Goal: Connect with others: Connect with others

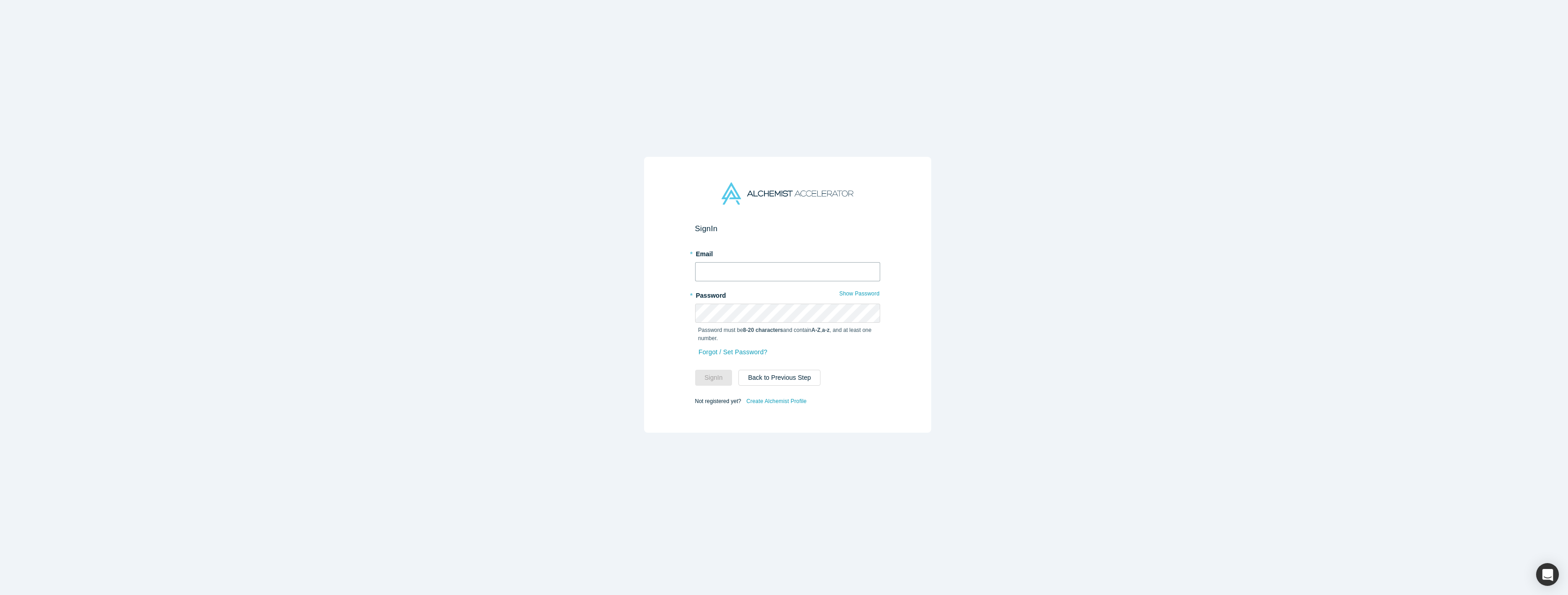
click at [786, 270] on input "text" at bounding box center [787, 271] width 185 height 19
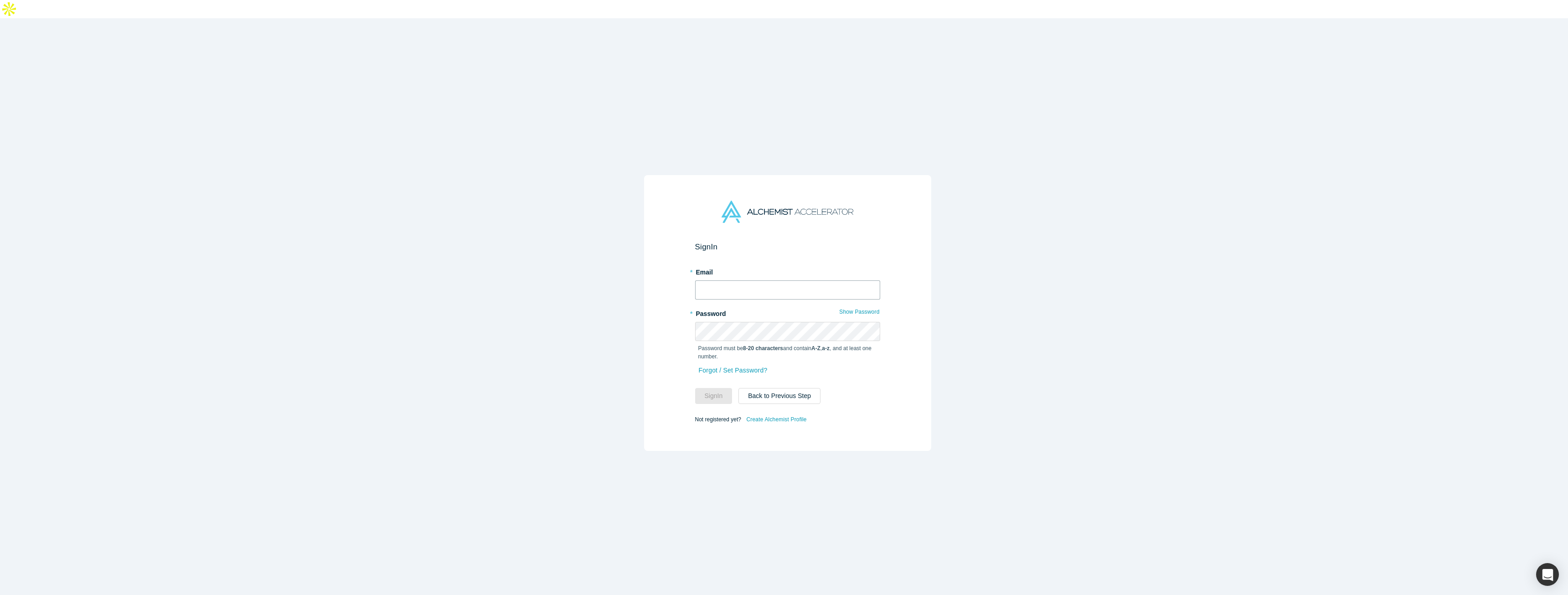
type input "[EMAIL_ADDRESS]"
click at [723, 388] on button "Sign In" at bounding box center [714, 395] width 38 height 16
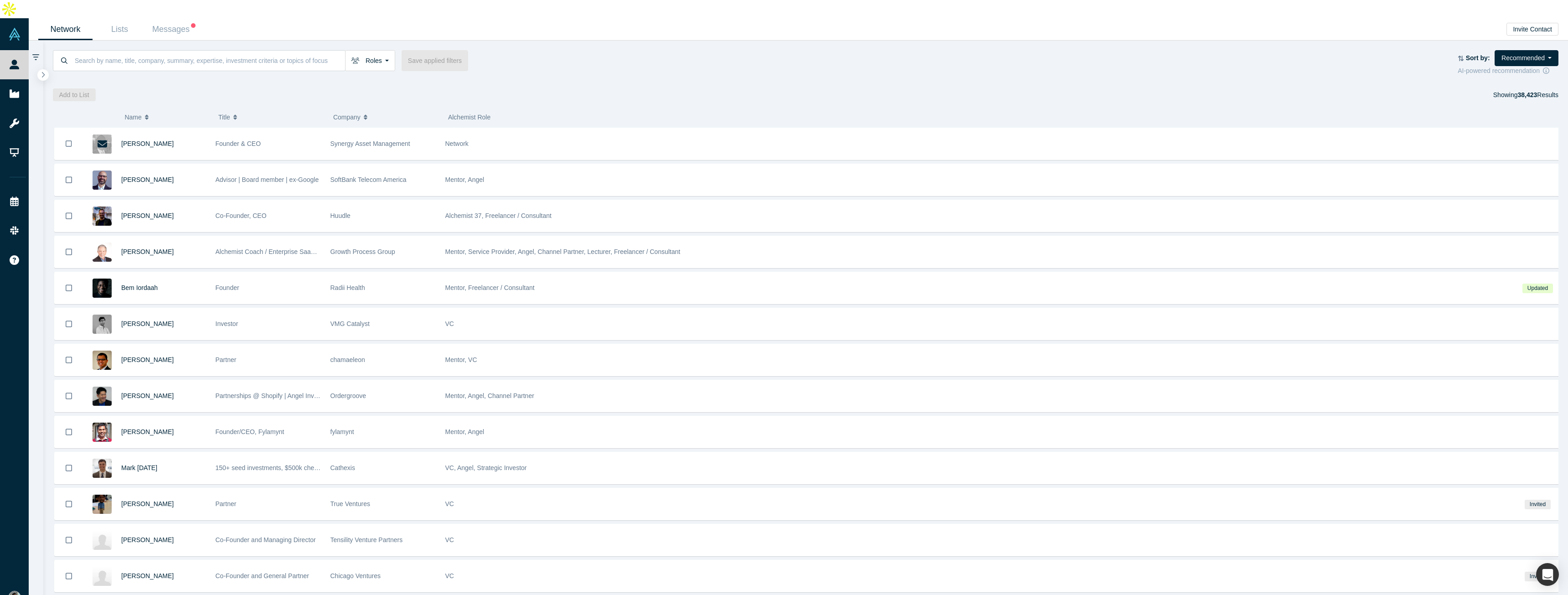
click at [216, 18] on div "Network Lists Messages Invite Contact" at bounding box center [798, 29] width 1539 height 22
click at [171, 19] on link "Messages" at bounding box center [174, 30] width 54 height 21
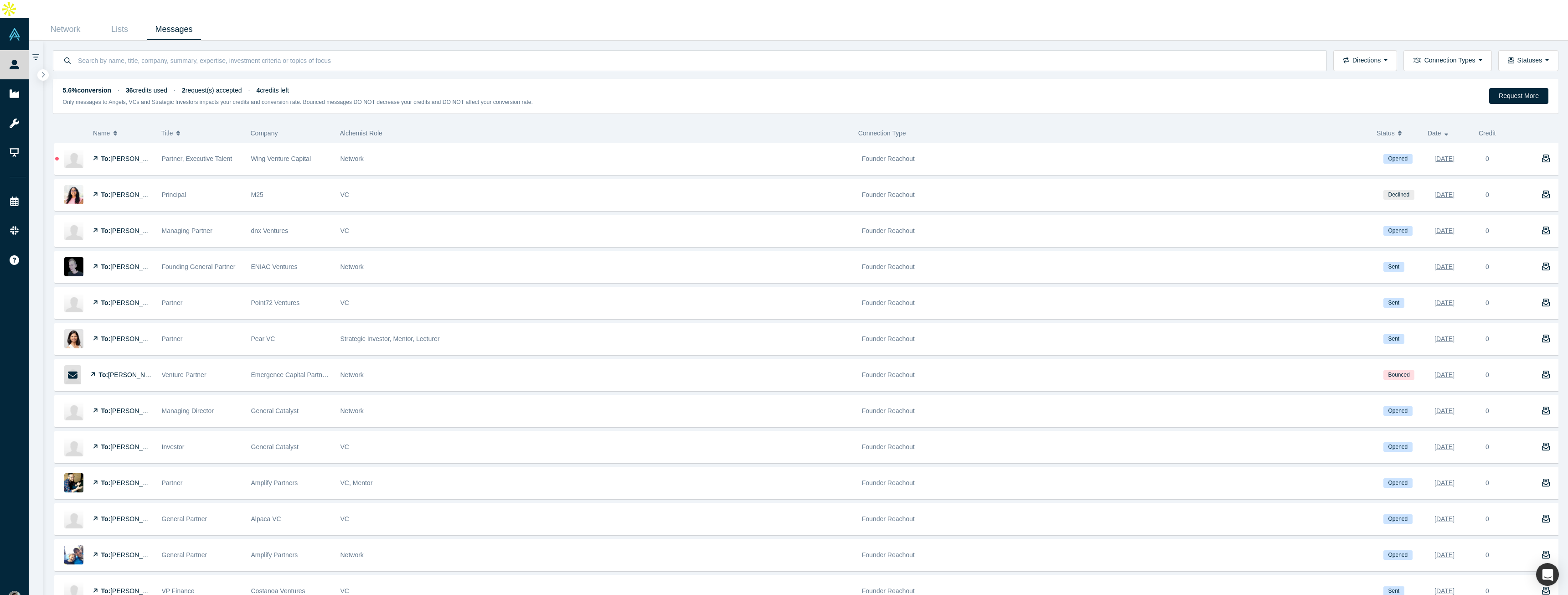
click at [255, 18] on div "Network Lists Messages" at bounding box center [798, 29] width 1539 height 22
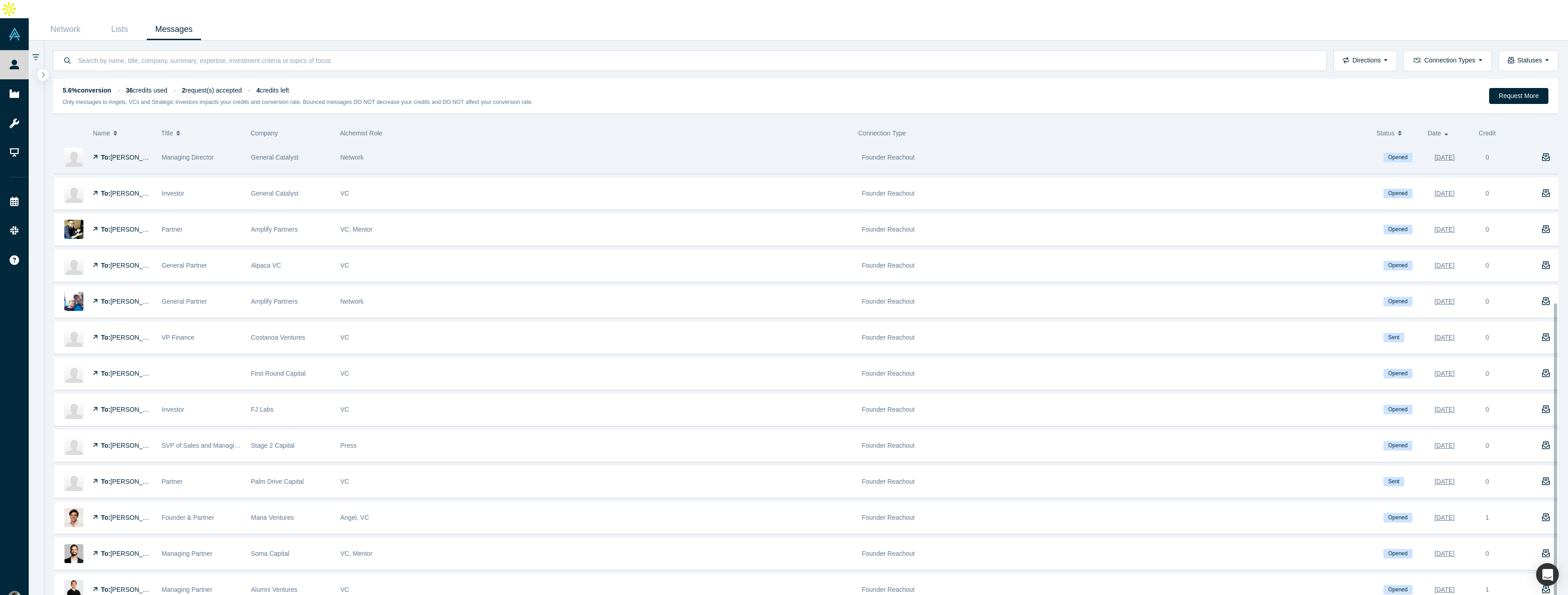
scroll to position [265, 0]
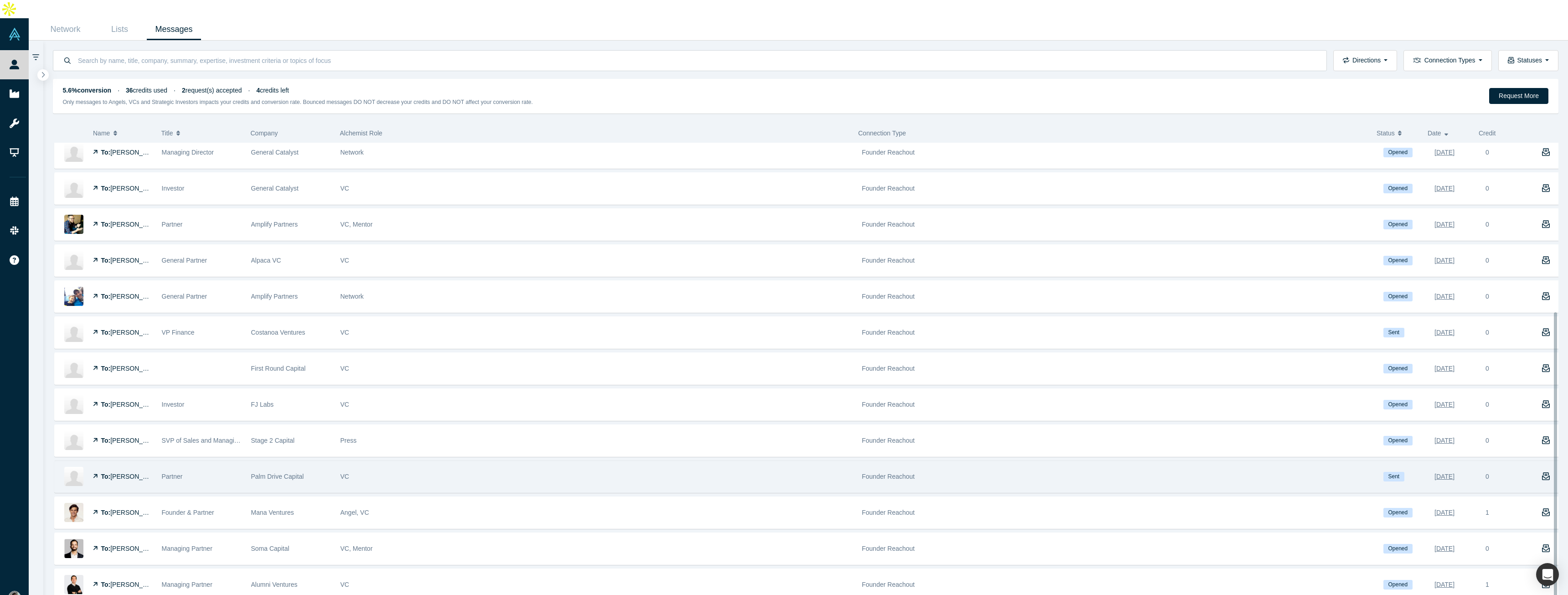
click at [129, 473] on span "[PERSON_NAME]" at bounding box center [137, 476] width 52 height 7
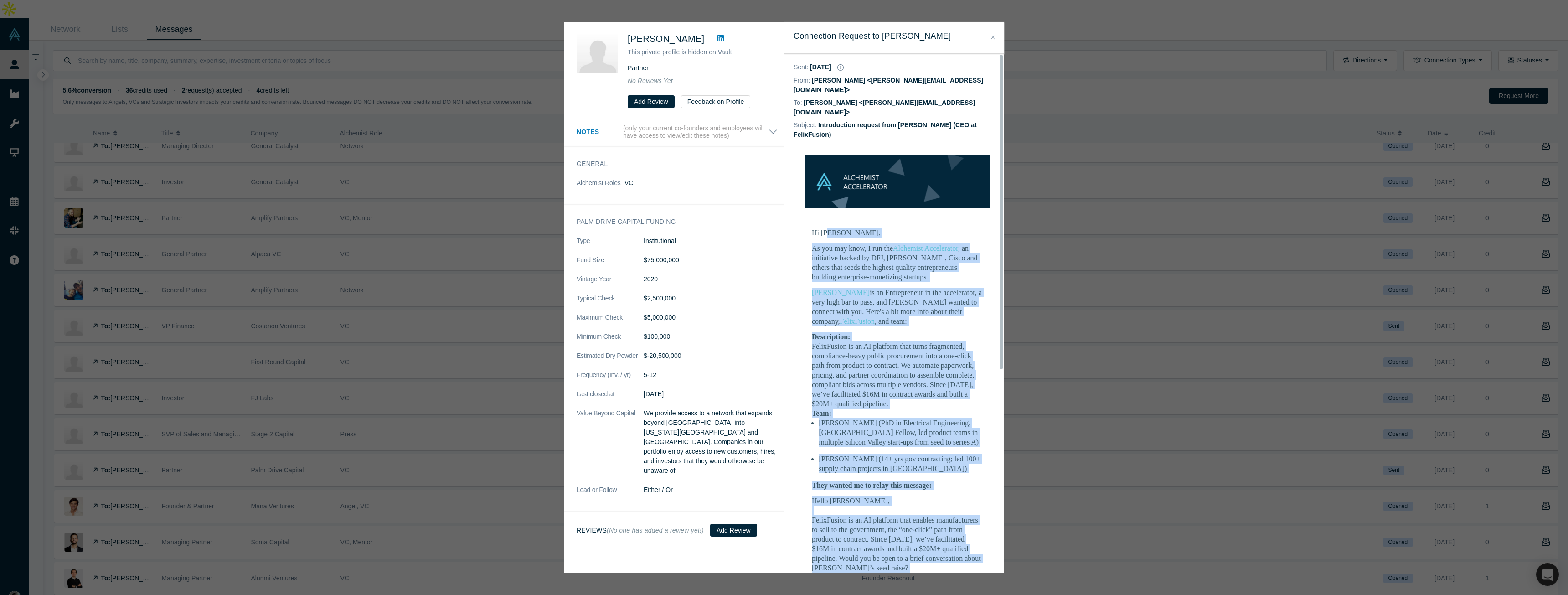
drag, startPoint x: 831, startPoint y: 368, endPoint x: 803, endPoint y: 216, distance: 154.6
click at [803, 222] on td "Hi [PERSON_NAME], As you may know, I run the Alchemist Accelerator , an initiat…" at bounding box center [898, 538] width 208 height 632
copy div "Lo Ipsu, Do sit ame cons, A eli sed Doeiusmod Temporincid , ut laboreetdo magna…"
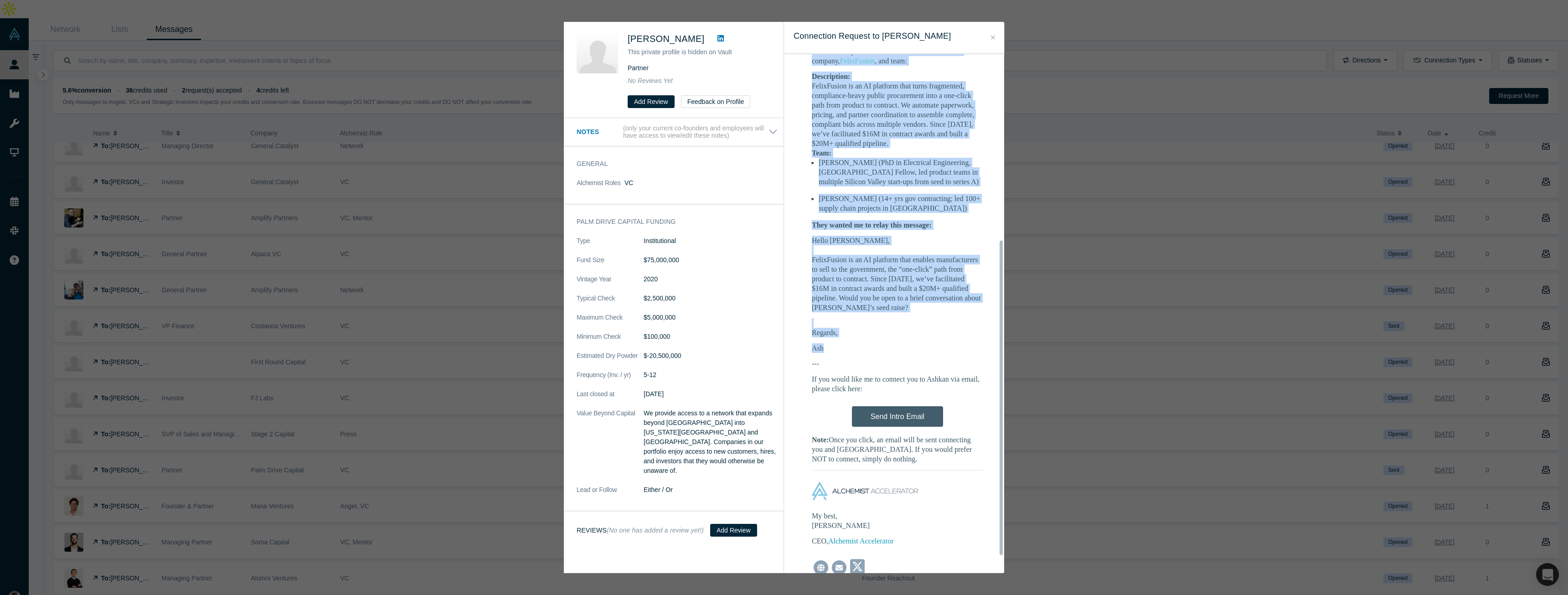
scroll to position [336, 0]
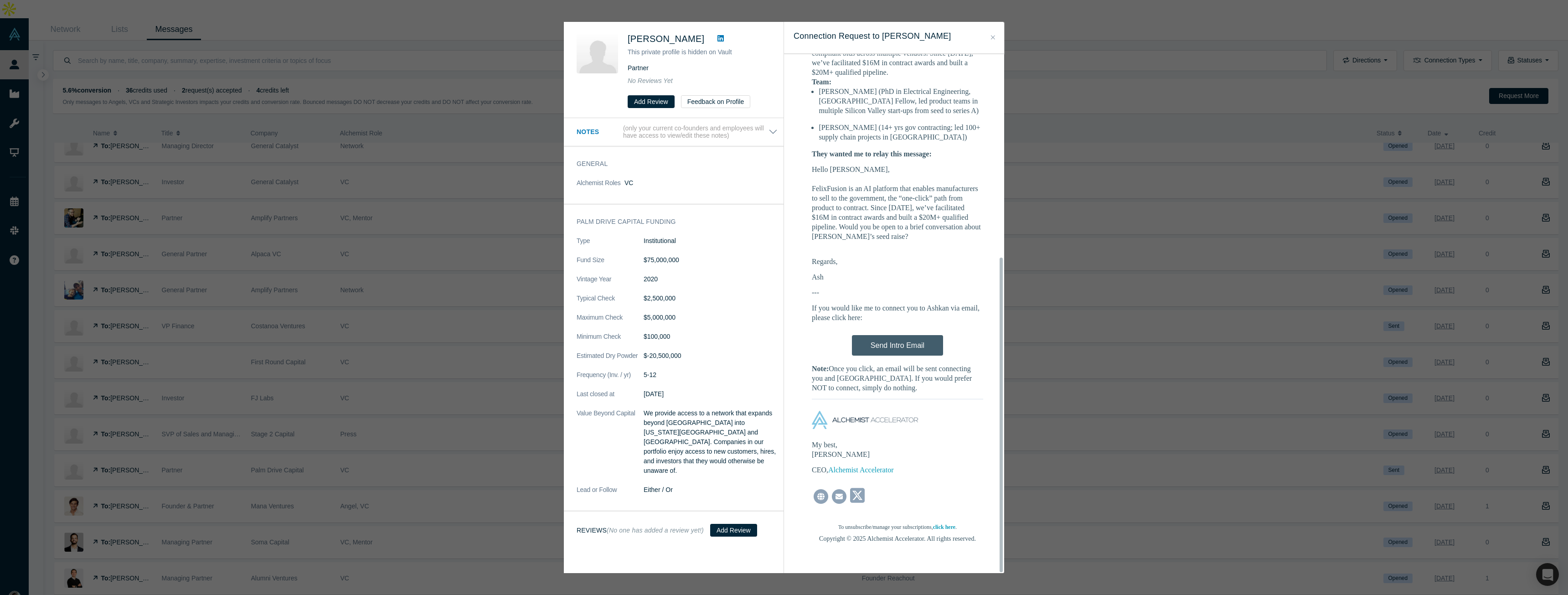
drag, startPoint x: 1069, startPoint y: 68, endPoint x: 859, endPoint y: 55, distance: 210.4
click at [1069, 68] on div "Was the recommendation useful? [PERSON_NAME] This private profile is hidden on …" at bounding box center [784, 298] width 1568 height 595
